Goal: Transaction & Acquisition: Purchase product/service

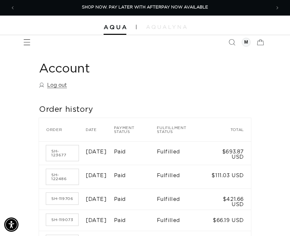
click at [29, 41] on icon "Menu" at bounding box center [27, 42] width 7 height 7
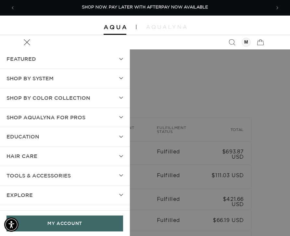
click at [75, 220] on link "MY ACCOUNT" at bounding box center [64, 223] width 117 height 16
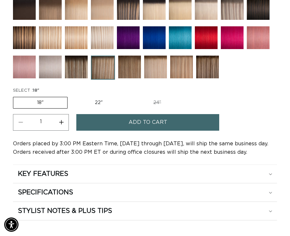
scroll to position [0, 511]
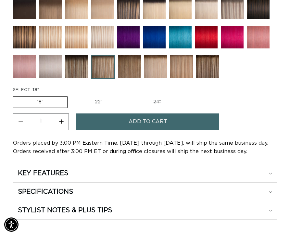
click at [95, 98] on label "22" Variant sold out or unavailable" at bounding box center [98, 101] width 55 height 11
click at [71, 95] on input "22" Variant sold out or unavailable" at bounding box center [71, 95] width 0 height 0
radio input "true"
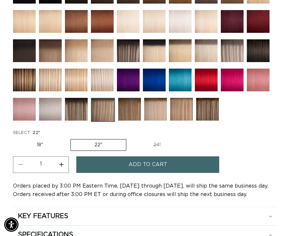
scroll to position [0, 255]
click at [64, 164] on button "Increase quantity for Victoria Root Tap - Tape In" at bounding box center [61, 164] width 15 height 17
type input "2"
click at [141, 166] on span "Add to cart" at bounding box center [148, 164] width 39 height 17
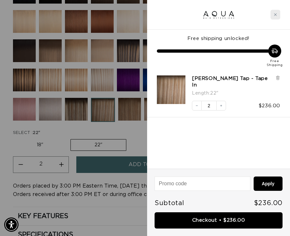
click at [276, 12] on div "Close cart" at bounding box center [275, 15] width 10 height 10
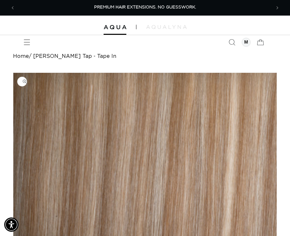
scroll to position [0, 0]
click at [233, 43] on icon "Search" at bounding box center [231, 42] width 7 height 7
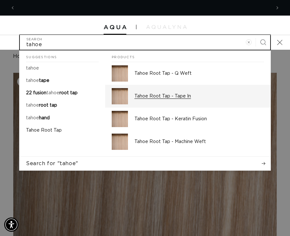
scroll to position [0, 511]
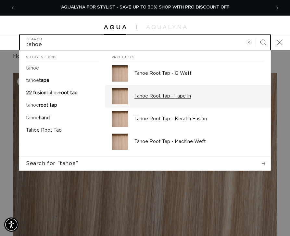
type input "tahoe"
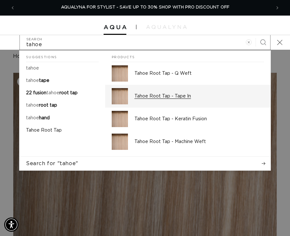
click at [138, 97] on p "Tahoe Root Tap - Tape In" at bounding box center [198, 96] width 129 height 6
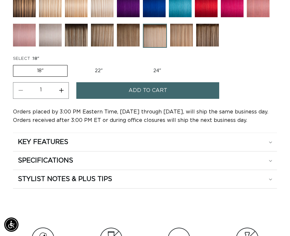
scroll to position [0, 255]
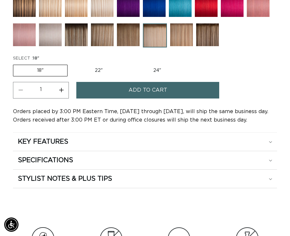
click at [110, 68] on label "22" Variant sold out or unavailable" at bounding box center [98, 70] width 55 height 11
click at [71, 64] on input "22" Variant sold out or unavailable" at bounding box center [71, 63] width 0 height 0
radio input "true"
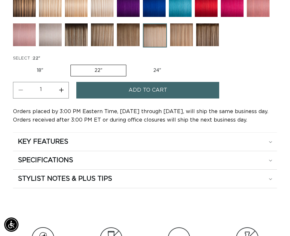
click at [63, 90] on button "Increase quantity for Tahoe Root Tap - Tape In" at bounding box center [61, 90] width 15 height 17
type input "2"
click at [120, 91] on button "Add to cart" at bounding box center [147, 90] width 143 height 17
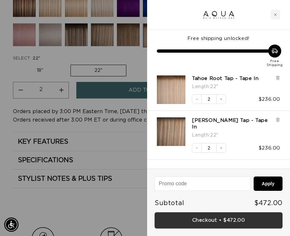
scroll to position [0, 255]
click at [219, 220] on link "Checkout • $472.00" at bounding box center [218, 220] width 128 height 17
